Goal: Information Seeking & Learning: Learn about a topic

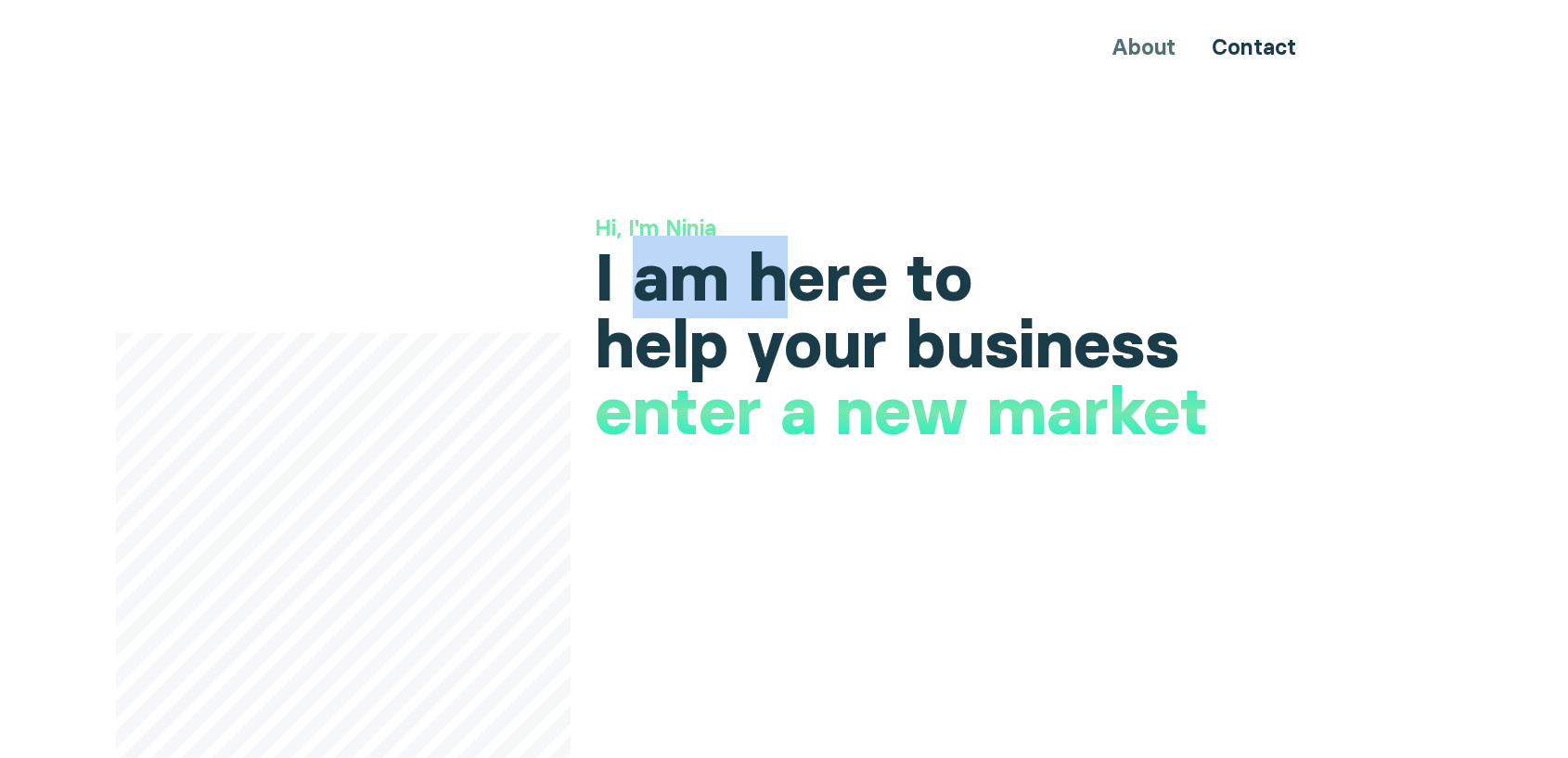
drag, startPoint x: 639, startPoint y: 279, endPoint x: 802, endPoint y: 275, distance: 163.0
click at [802, 275] on h1 "I am here to help your business" at bounding box center [961, 311] width 732 height 134
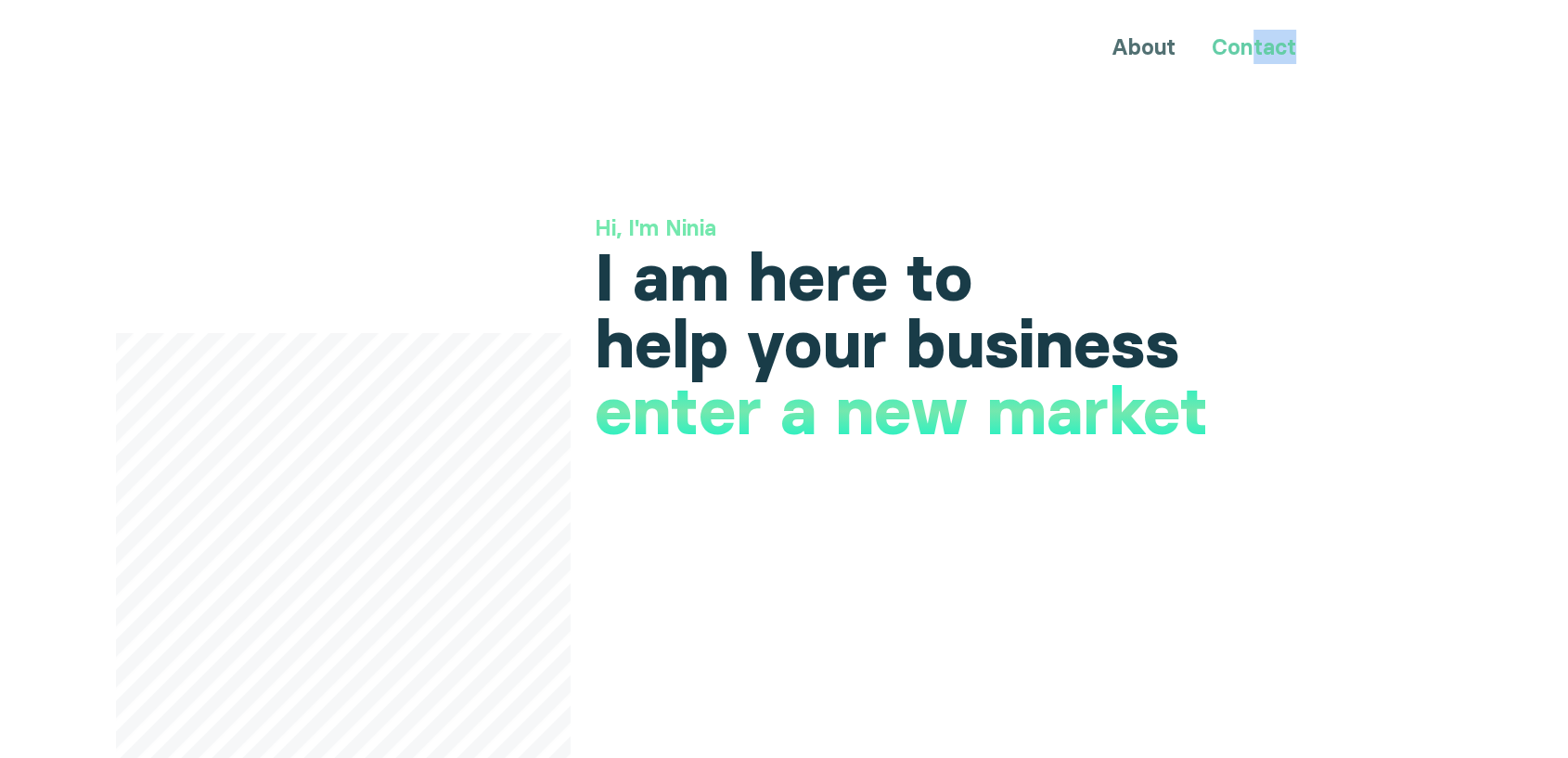
drag, startPoint x: 1311, startPoint y: 51, endPoint x: 1248, endPoint y: 38, distance: 64.3
click at [1248, 38] on div "About Contact" at bounding box center [784, 47] width 1113 height 35
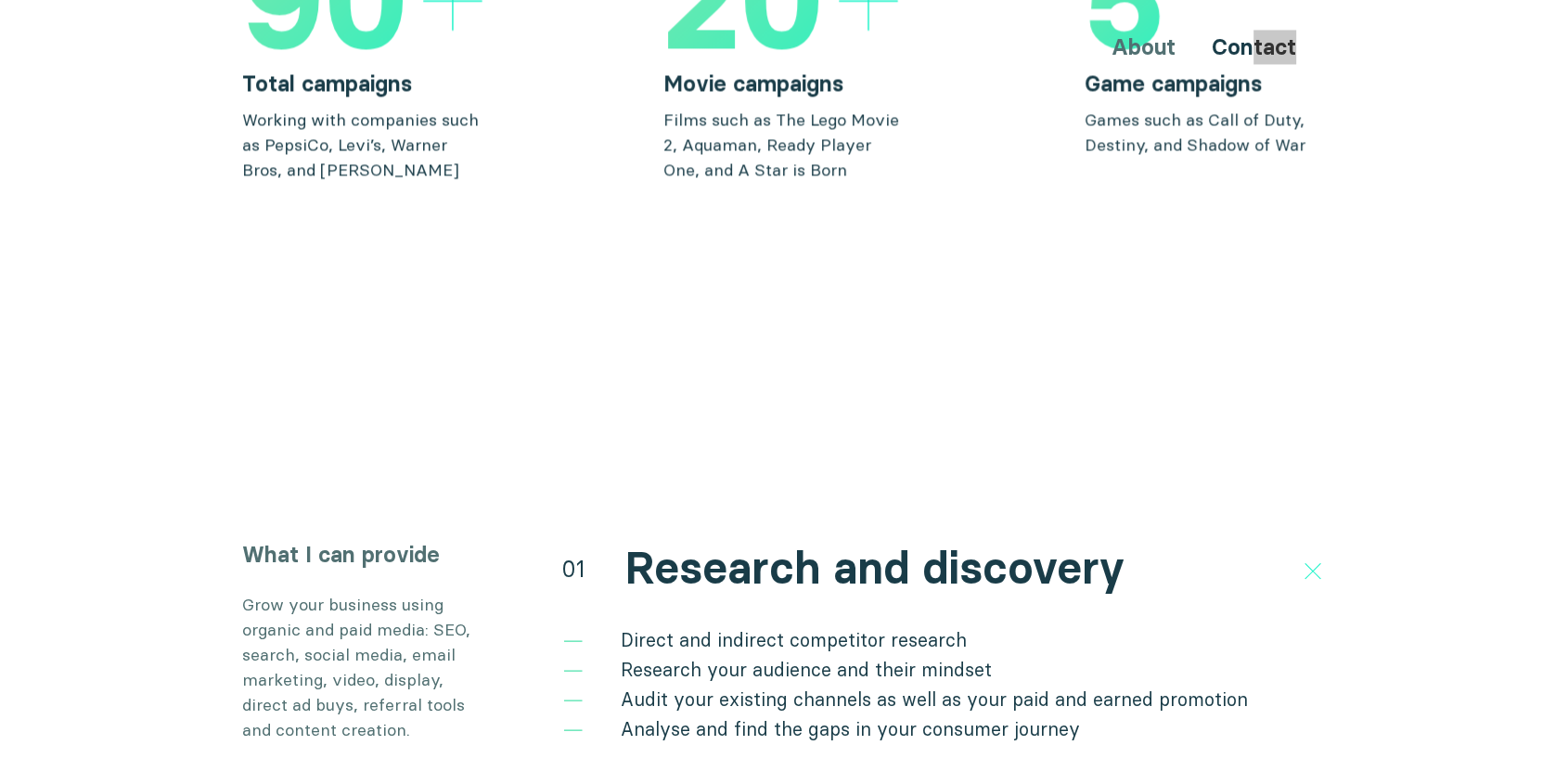
scroll to position [3197, 0]
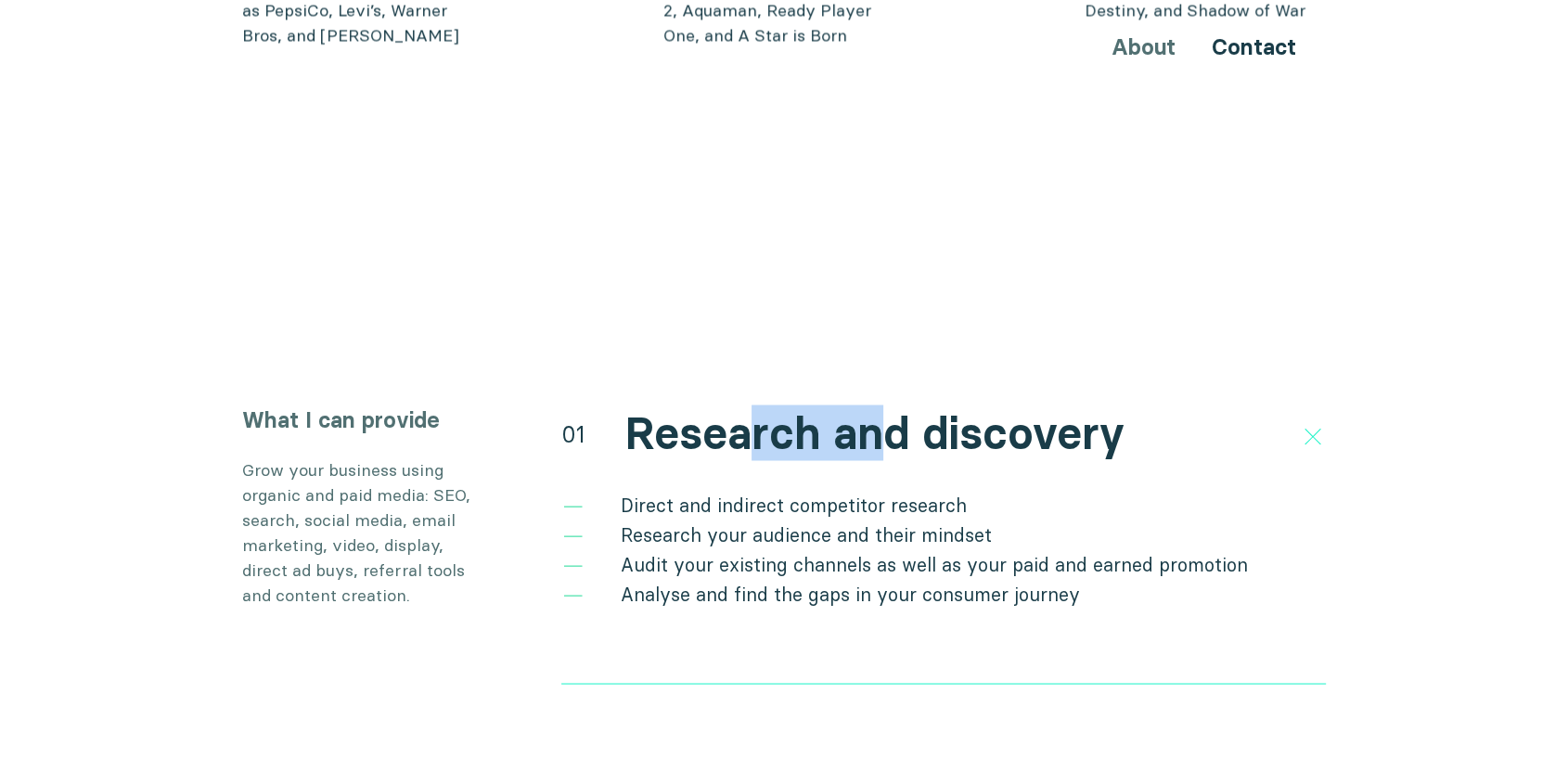
drag, startPoint x: 741, startPoint y: 411, endPoint x: 889, endPoint y: 400, distance: 148.4
click at [889, 406] on h2 "Research and discovery" at bounding box center [875, 433] width 501 height 54
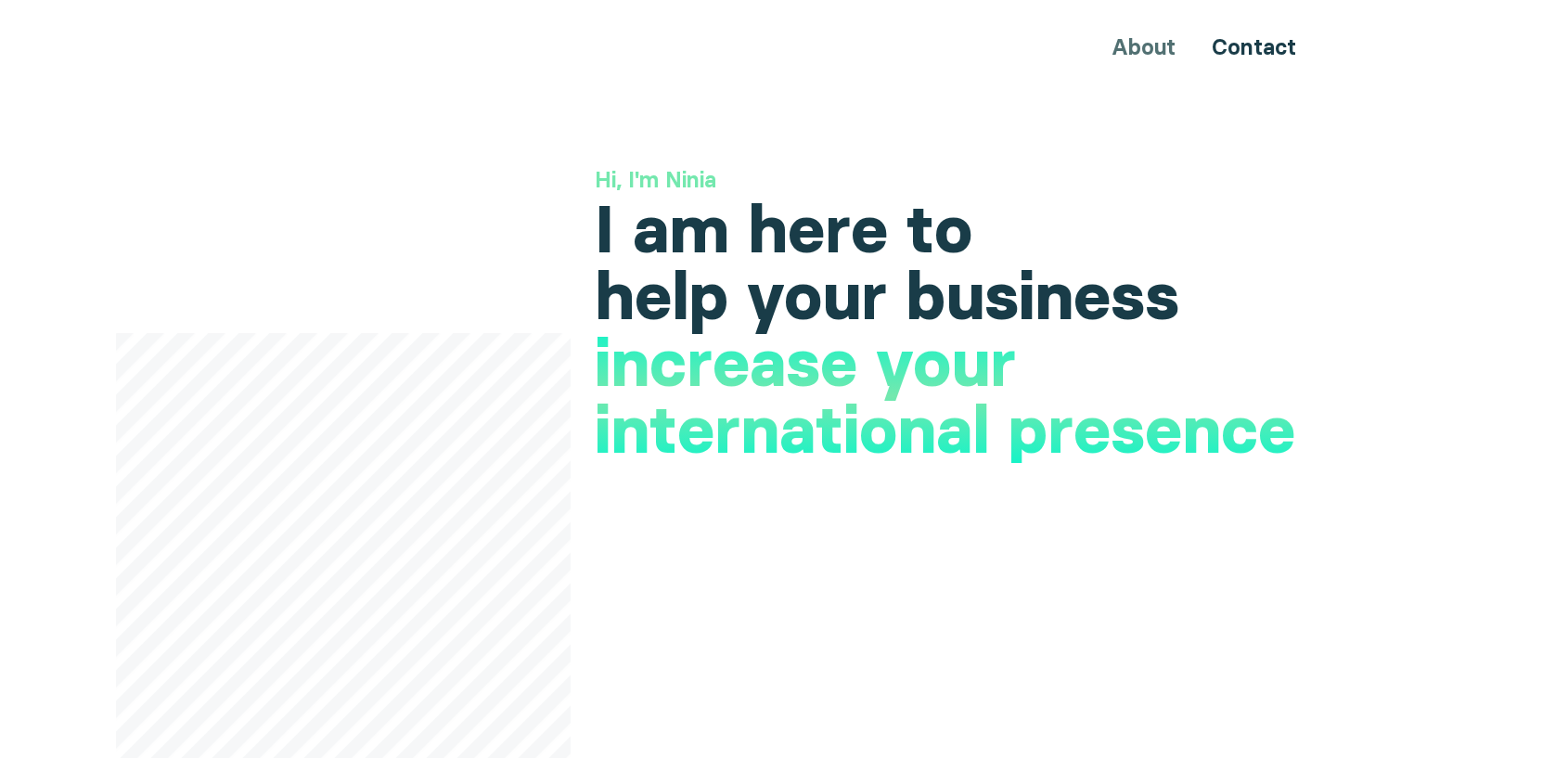
scroll to position [0, 0]
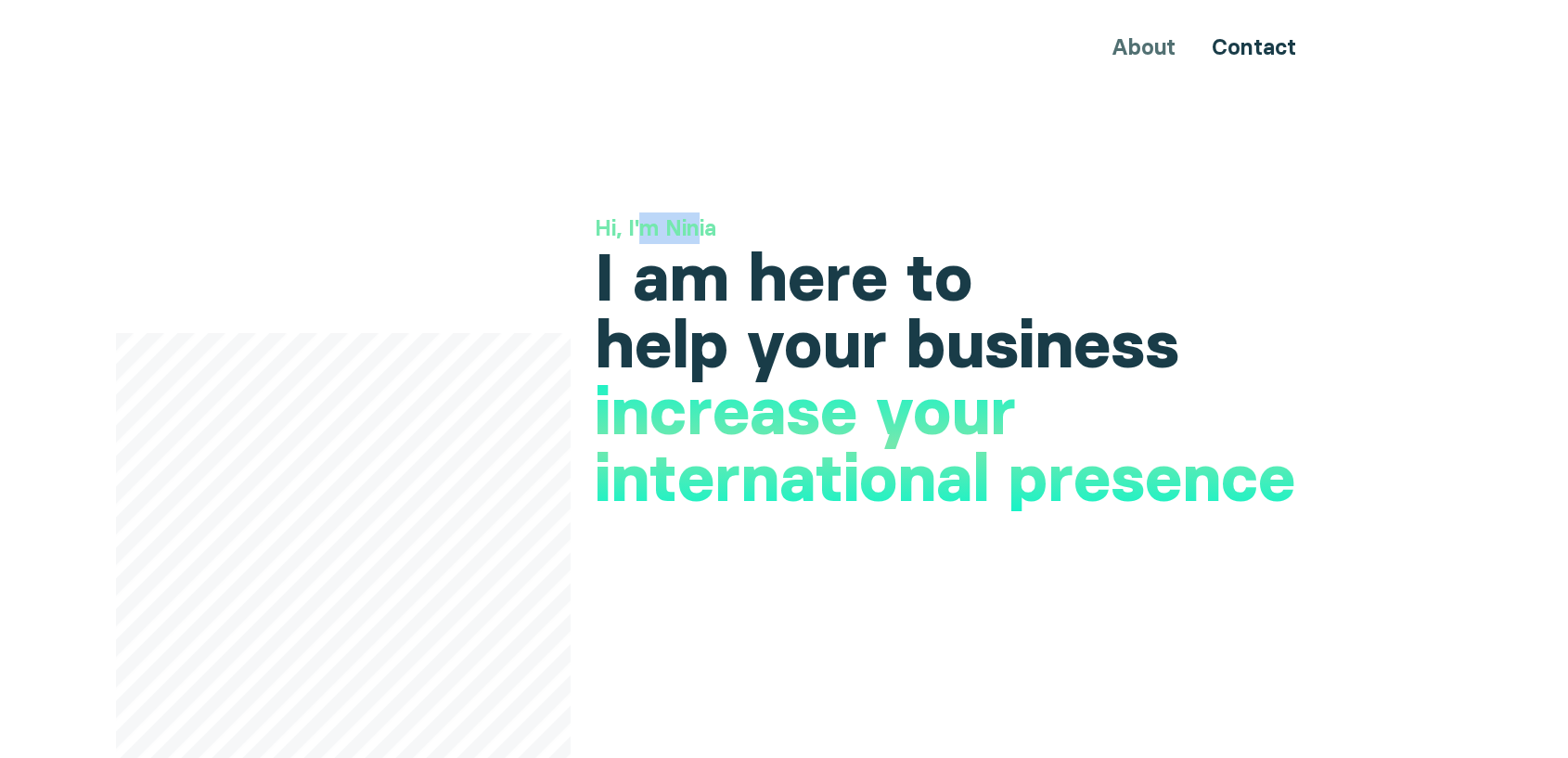
drag, startPoint x: 698, startPoint y: 228, endPoint x: 645, endPoint y: 231, distance: 53.1
click at [645, 231] on h3 "Hi, I'm Ninia" at bounding box center [961, 228] width 732 height 32
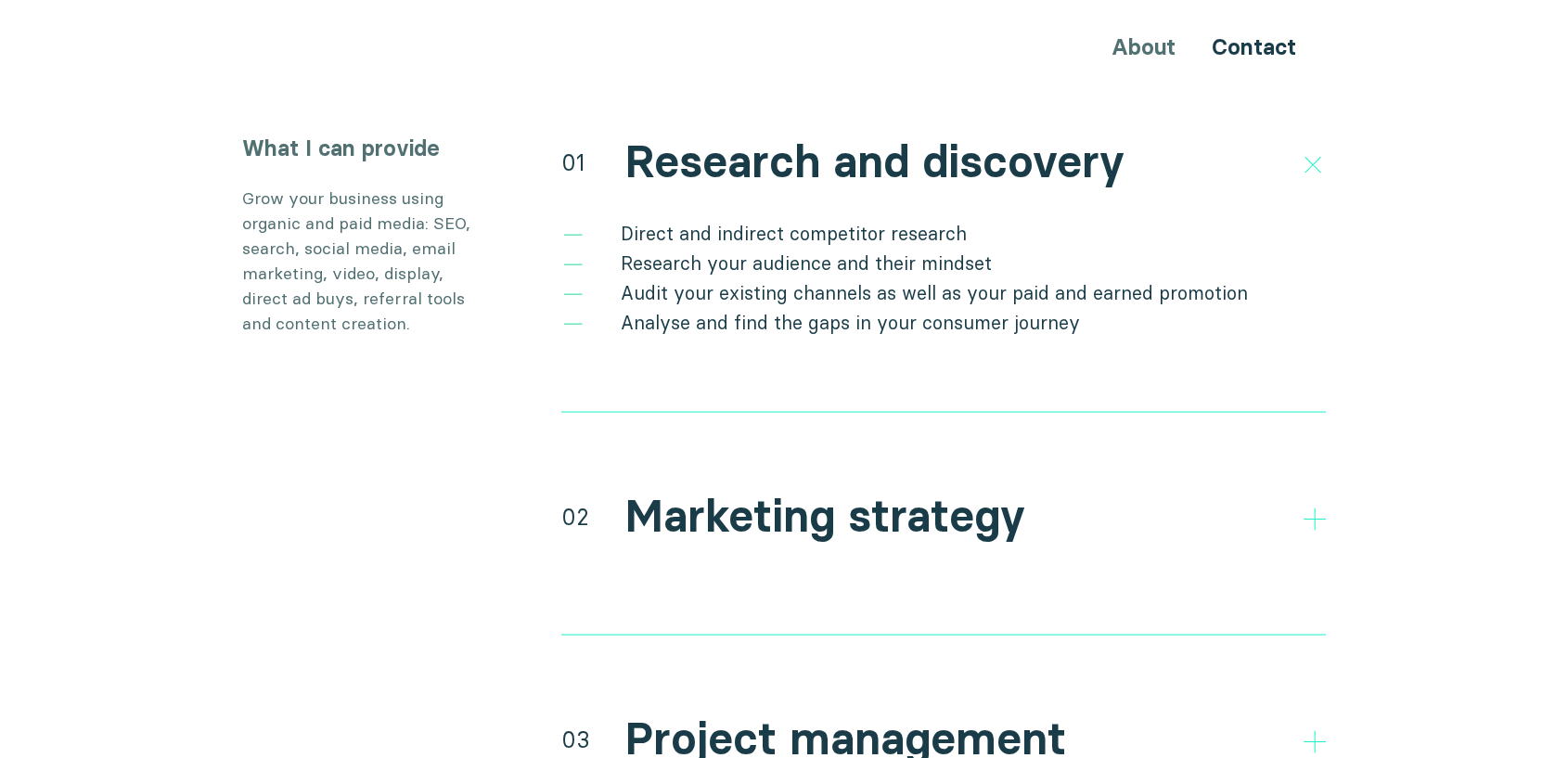
scroll to position [3300, 0]
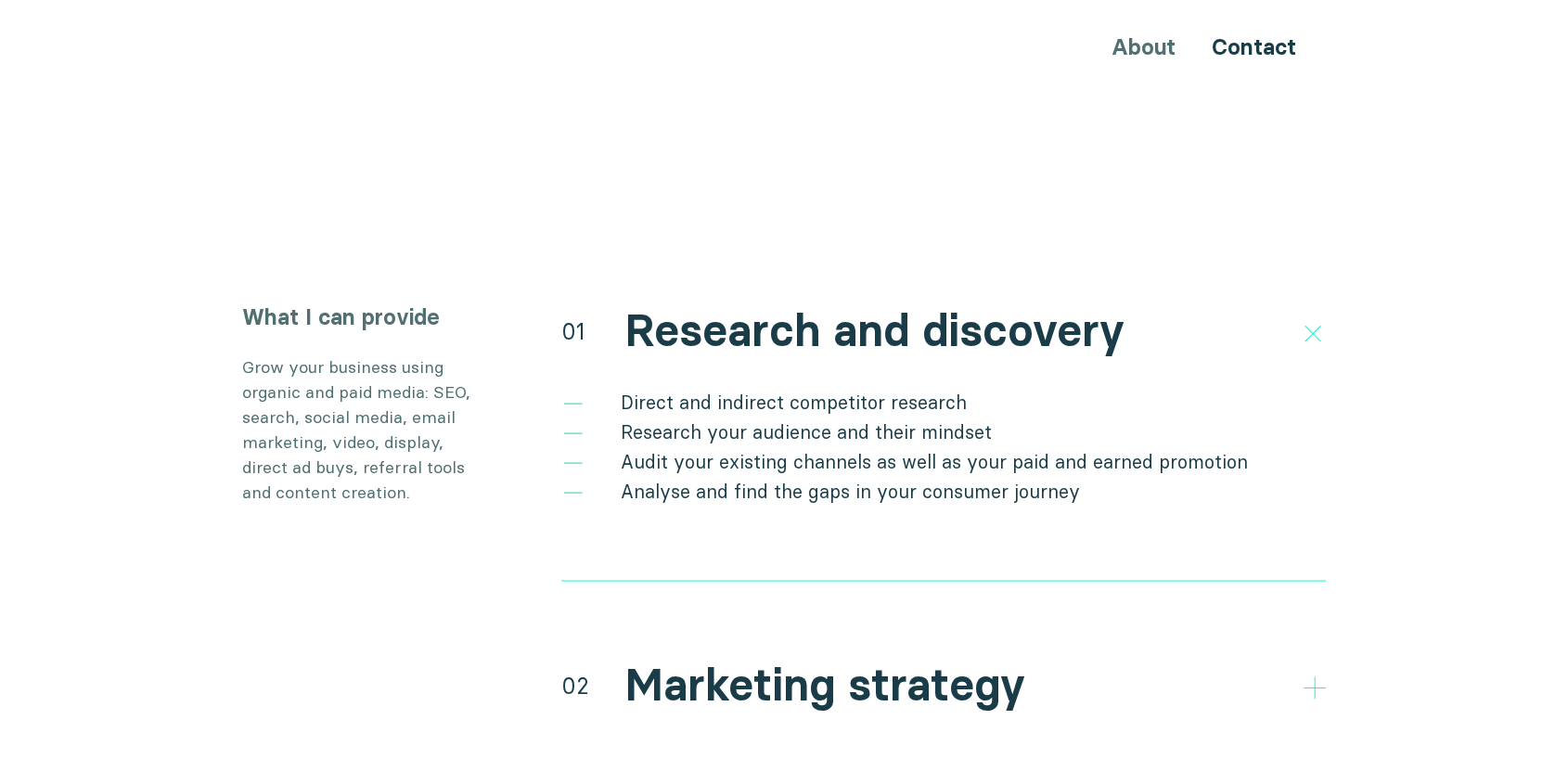
drag, startPoint x: 578, startPoint y: 294, endPoint x: 557, endPoint y: 295, distance: 21.0
click at [568, 313] on div "01" at bounding box center [573, 330] width 24 height 34
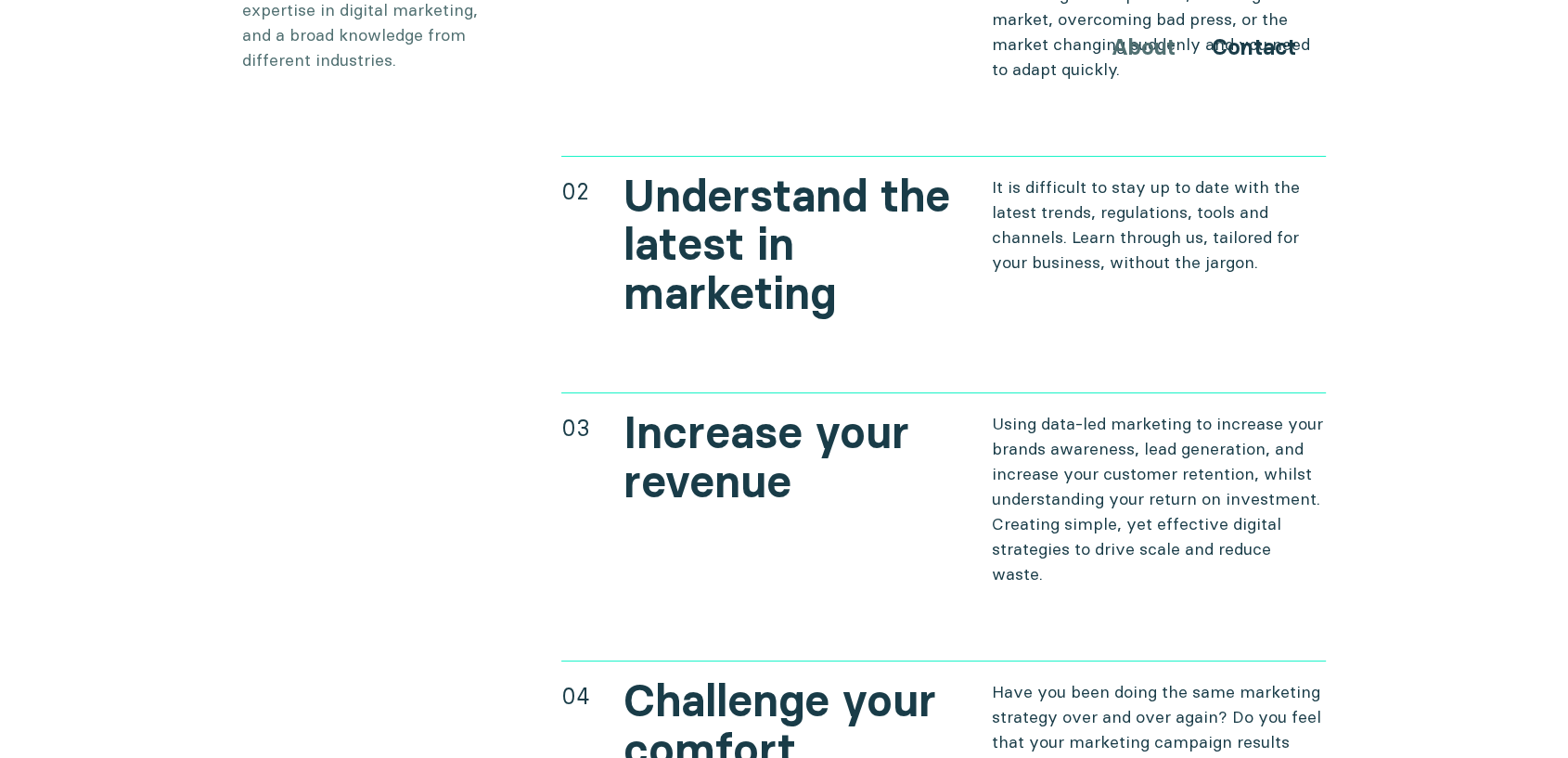
scroll to position [7663, 0]
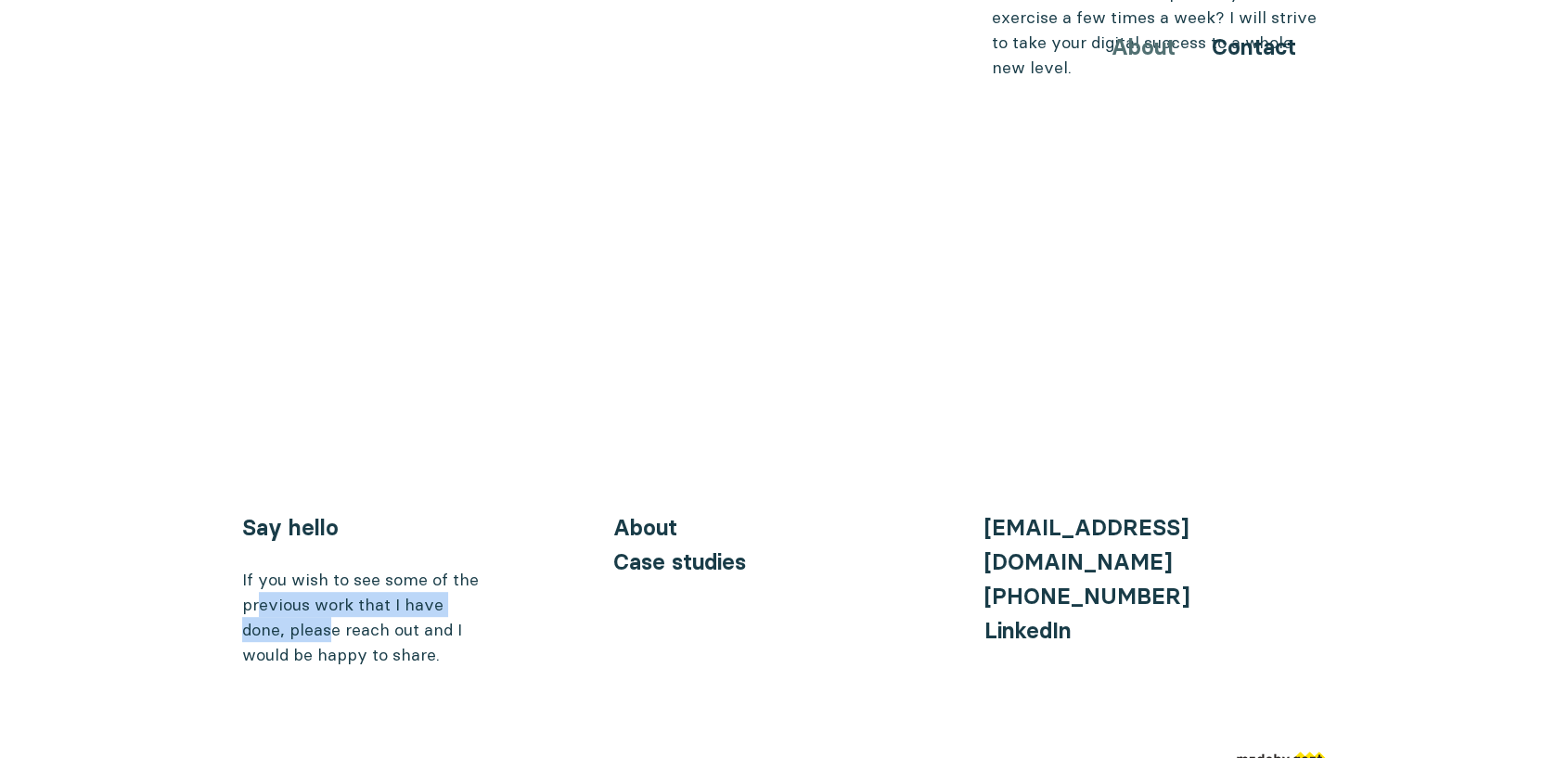
drag, startPoint x: 258, startPoint y: 532, endPoint x: 327, endPoint y: 565, distance: 76.5
click at [327, 567] on div "If you wish to see some of the previous work that I have done, please reach out…" at bounding box center [363, 617] width 241 height 100
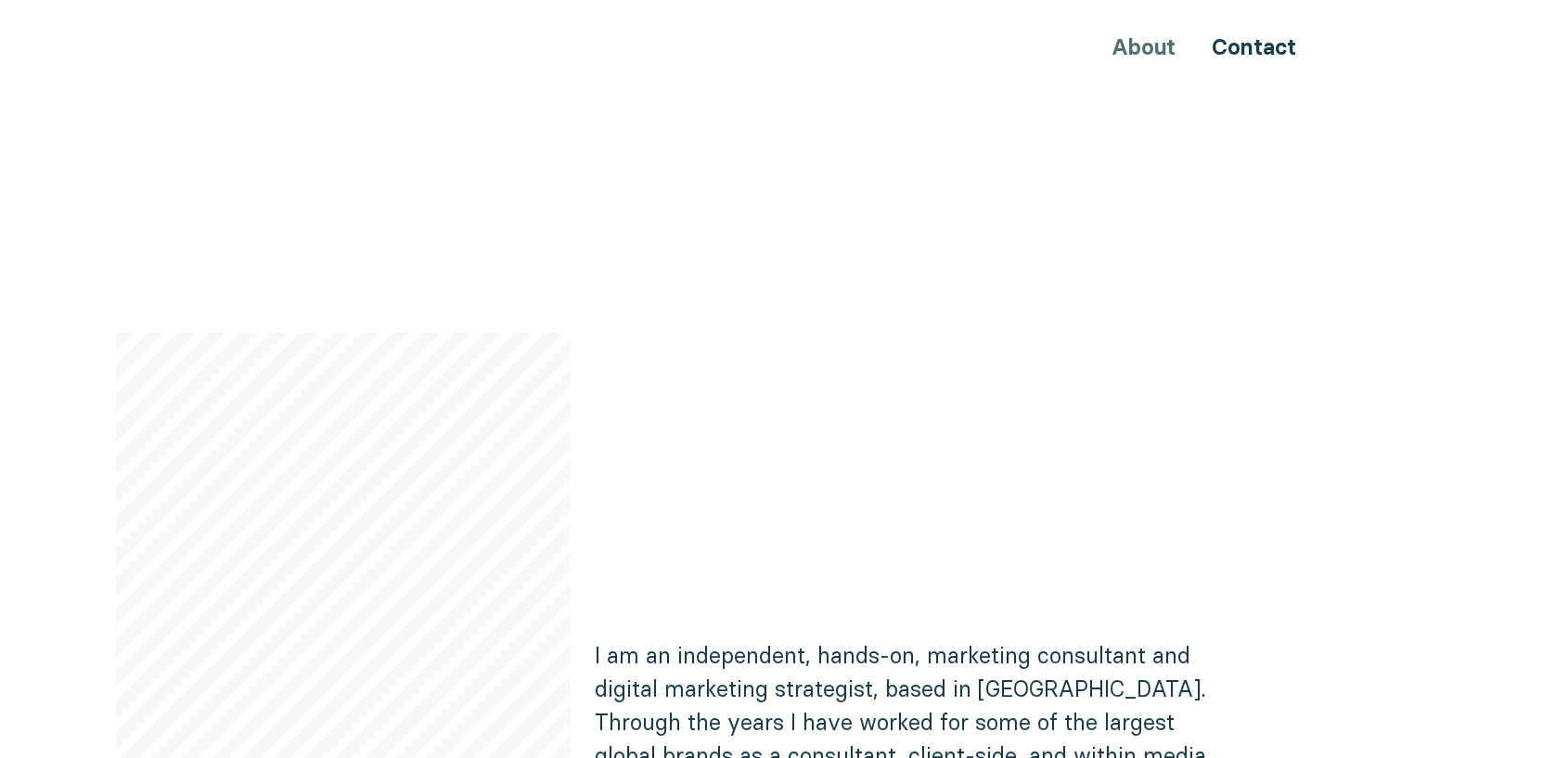
scroll to position [619, 0]
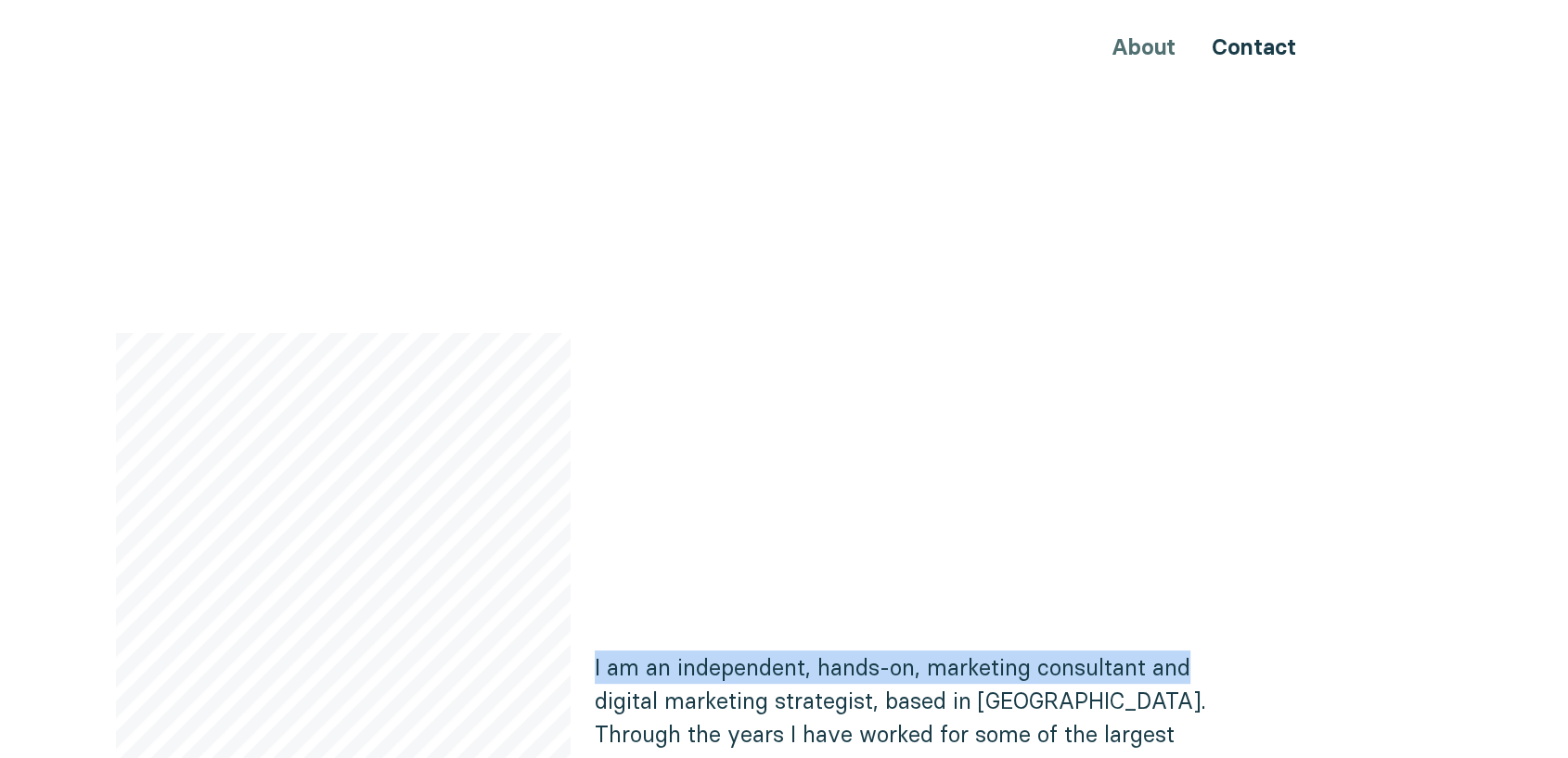
drag, startPoint x: 134, startPoint y: 173, endPoint x: 1308, endPoint y: 621, distance: 1256.6
click at [1308, 621] on header "Hi, I'm Ninia I am here to help your business increase your international prese…" at bounding box center [784, 444] width 1568 height 1698
click at [1338, 618] on div "Hi, I'm Ninia I am here to help your business increase your international prese…" at bounding box center [784, 444] width 1113 height 1698
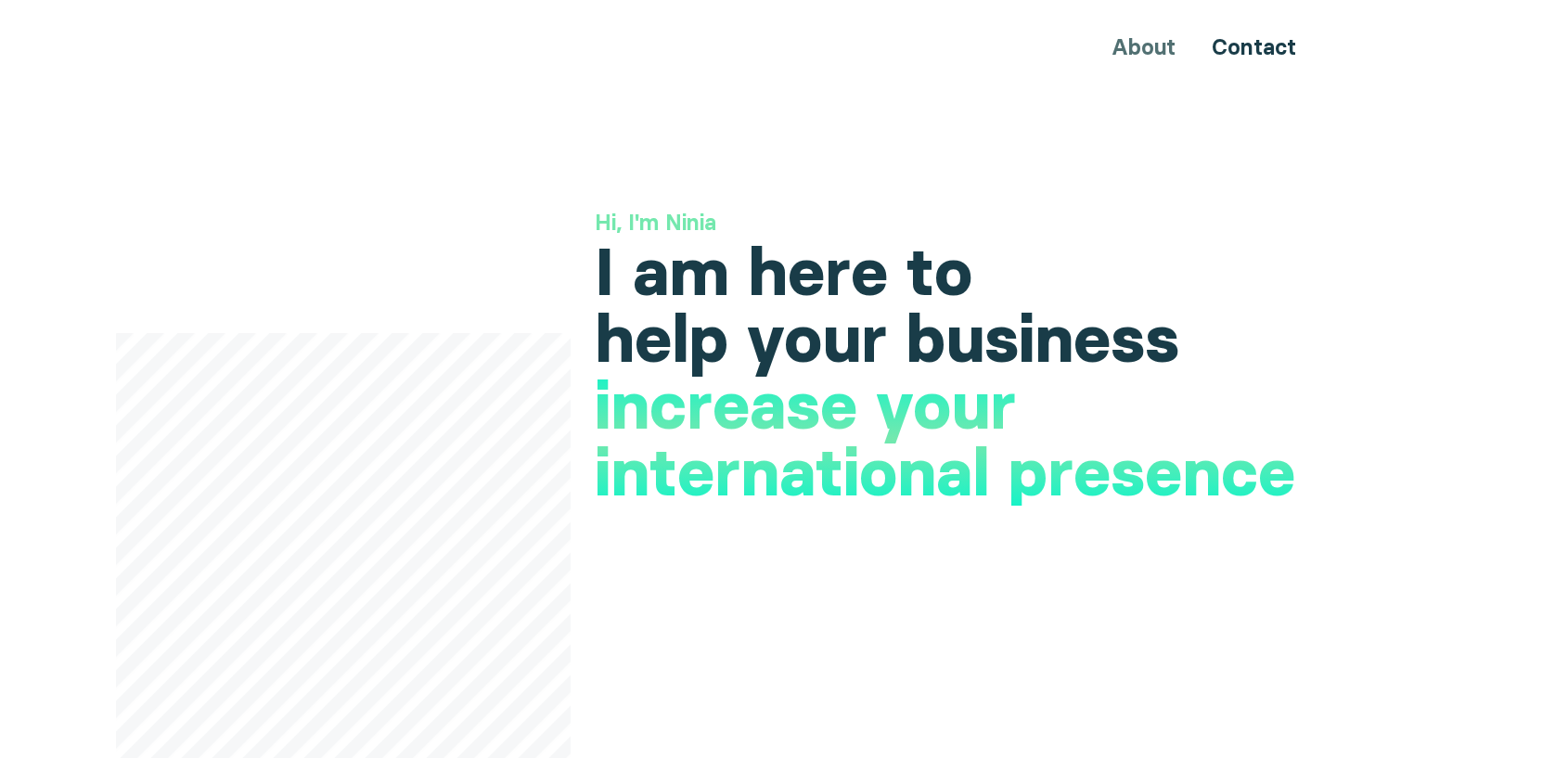
scroll to position [0, 0]
